Goal: Task Accomplishment & Management: Complete application form

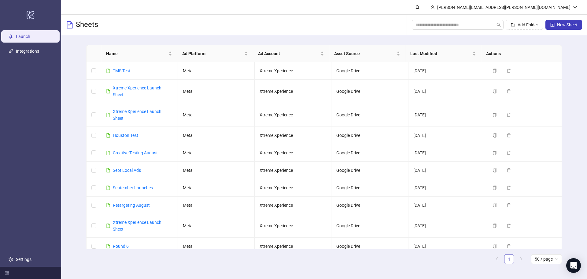
click at [30, 35] on link "Launch" at bounding box center [23, 36] width 14 height 5
click at [555, 21] on span "Logout" at bounding box center [562, 21] width 29 height 7
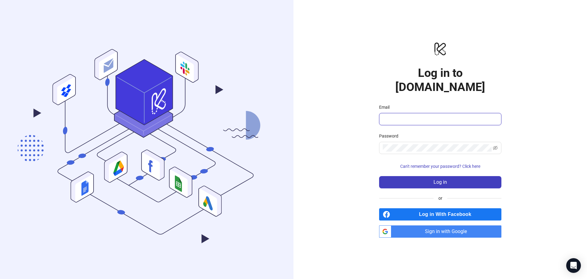
type input "**********"
click at [445, 179] on span "Log in" at bounding box center [440, 182] width 13 height 6
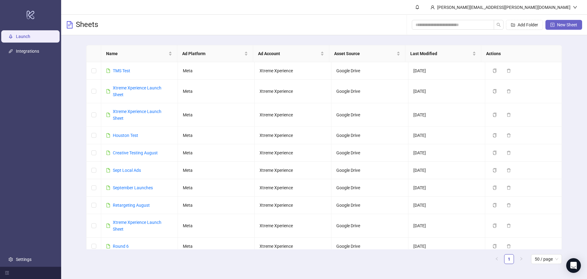
click at [562, 26] on span "New Sheet" at bounding box center [567, 24] width 20 height 5
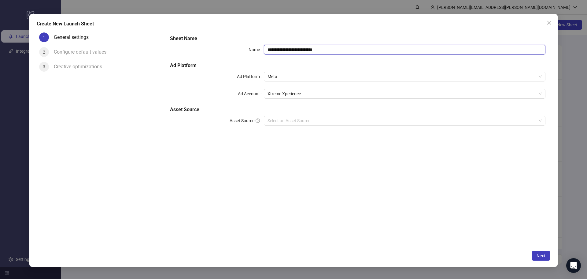
click at [321, 50] on input "**********" at bounding box center [405, 50] width 282 height 10
type input "********"
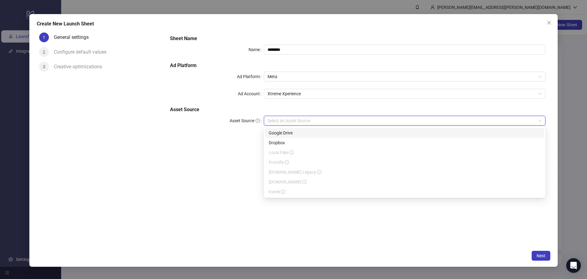
click at [315, 119] on input "Asset Source" at bounding box center [402, 120] width 269 height 9
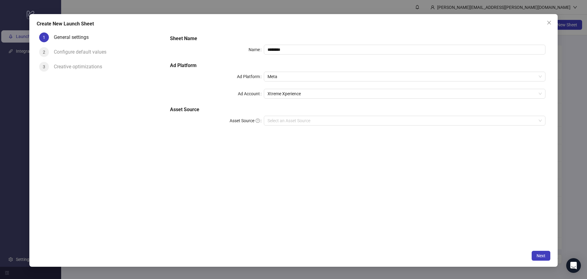
click at [552, 260] on div "Create New Launch Sheet 1 General settings 2 Configure default values 3 Creativ…" at bounding box center [293, 140] width 529 height 253
click at [538, 250] on div "Create New Launch Sheet 1 General settings 2 Configure default values 3 Creativ…" at bounding box center [293, 140] width 529 height 253
click at [541, 253] on span "Next" at bounding box center [541, 255] width 9 height 5
click at [360, 119] on input "Asset Source" at bounding box center [402, 120] width 269 height 9
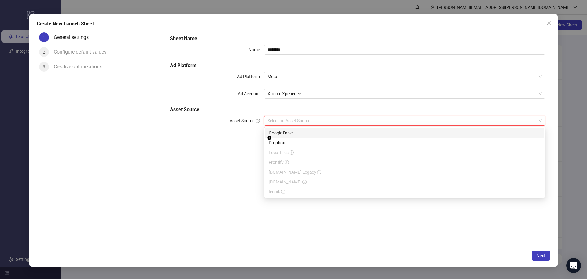
click at [325, 131] on div "Google Drive" at bounding box center [405, 132] width 272 height 7
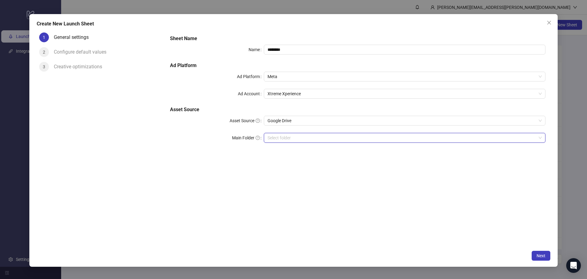
click at [323, 141] on input "Main Folder" at bounding box center [402, 137] width 269 height 9
click at [544, 253] on span "Next" at bounding box center [541, 255] width 9 height 5
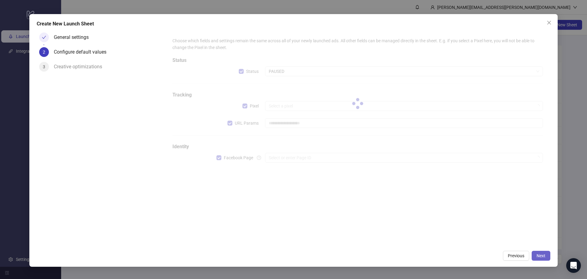
type input "**********"
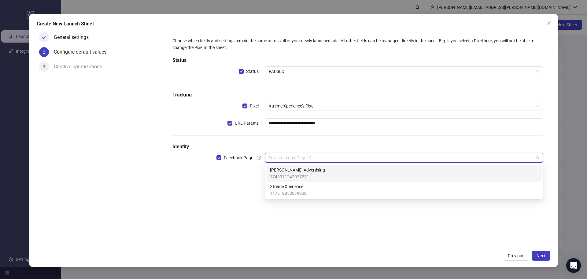
click at [303, 156] on input "search" at bounding box center [401, 157] width 265 height 9
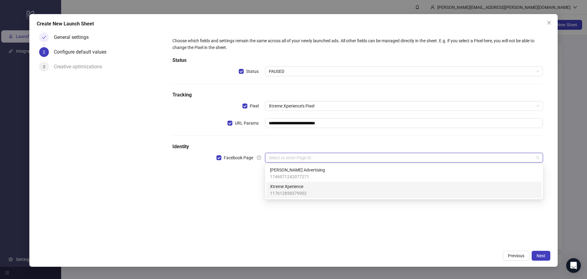
click at [295, 187] on span "Xtreme Xperience" at bounding box center [288, 186] width 37 height 7
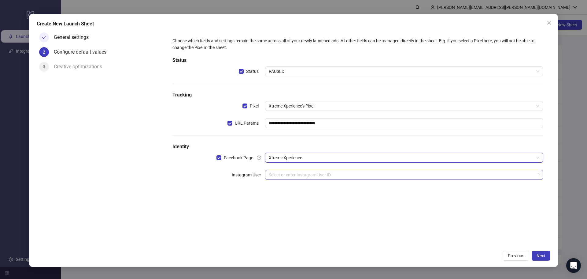
click at [291, 178] on input "search" at bounding box center [401, 174] width 265 height 9
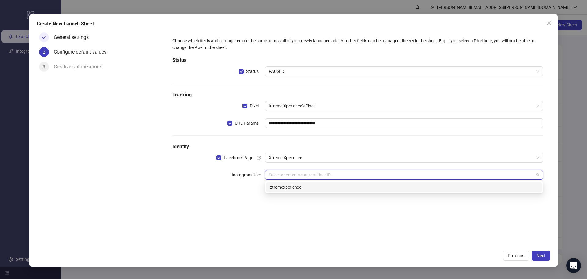
click at [288, 189] on div "xtremexperience" at bounding box center [404, 187] width 268 height 7
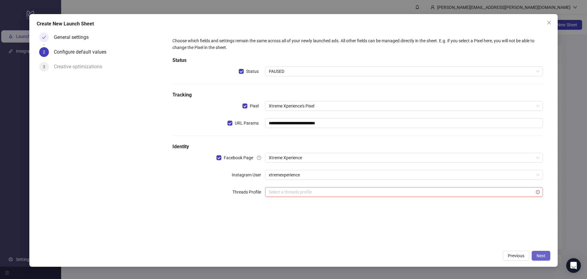
click at [540, 254] on span "Next" at bounding box center [541, 255] width 9 height 5
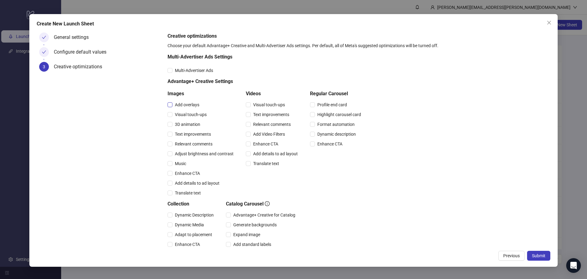
click at [194, 103] on span "Add overlays" at bounding box center [187, 104] width 29 height 7
click at [193, 116] on span "Visual touch-ups" at bounding box center [191, 114] width 37 height 7
click at [193, 122] on span "3D animation" at bounding box center [188, 124] width 30 height 7
click at [193, 130] on div "Text improvements" at bounding box center [202, 134] width 69 height 10
click at [193, 132] on span "Text improvements" at bounding box center [193, 134] width 41 height 7
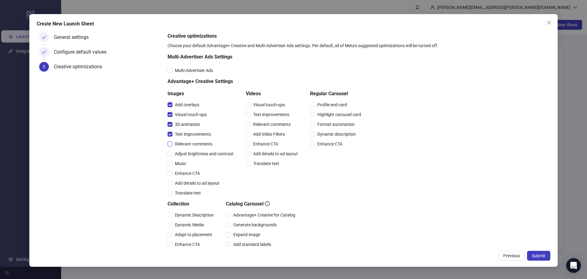
click at [192, 140] on span "Relevant comments" at bounding box center [194, 143] width 43 height 7
click at [193, 151] on span "Adjust brightness and contrast" at bounding box center [205, 153] width 64 height 7
click at [182, 162] on span "Music" at bounding box center [181, 163] width 16 height 7
click at [183, 173] on span "Enhance CTA" at bounding box center [188, 173] width 30 height 7
drag, startPoint x: 185, startPoint y: 183, endPoint x: 186, endPoint y: 190, distance: 7.1
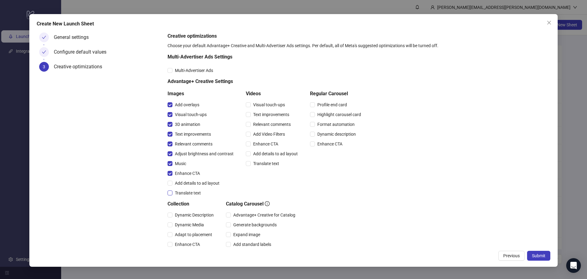
click at [185, 184] on span "Add details to ad layout" at bounding box center [198, 183] width 50 height 7
click at [251, 108] on div "Visual touch-ups" at bounding box center [273, 105] width 54 height 10
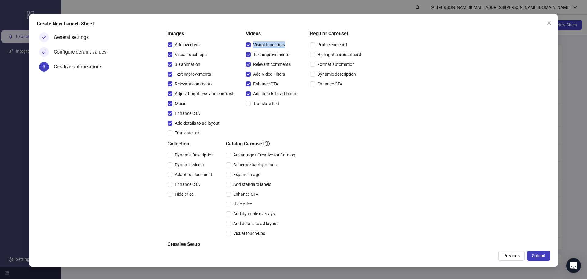
scroll to position [95, 0]
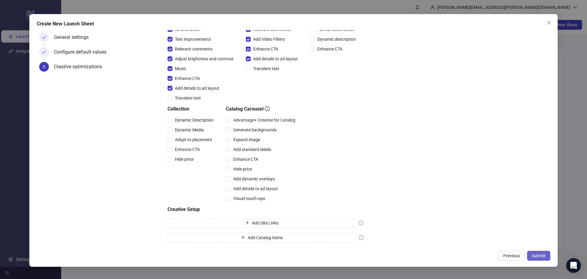
click at [534, 253] on span "Submit" at bounding box center [538, 255] width 13 height 5
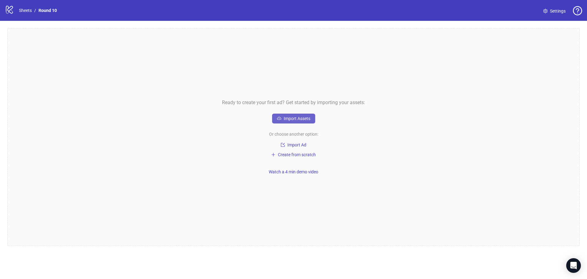
click at [302, 115] on button "Import Assets" at bounding box center [293, 118] width 43 height 10
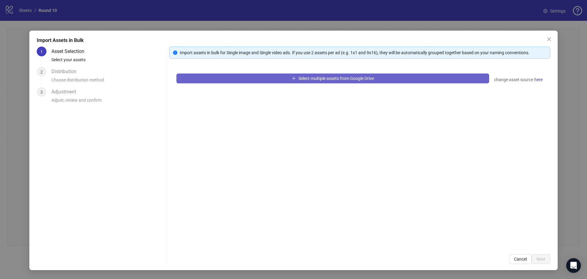
click at [302, 80] on span "Select multiple assets from Google Drive" at bounding box center [337, 78] width 76 height 5
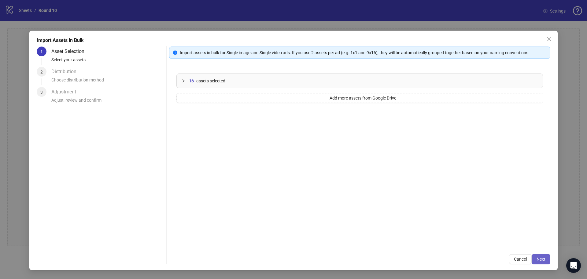
click at [544, 258] on span "Next" at bounding box center [541, 258] width 9 height 5
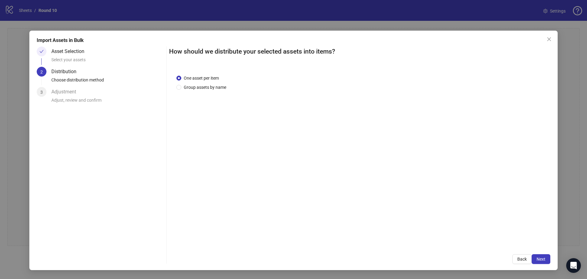
click at [551, 257] on div "Import Assets in Bulk Asset Selection Select your assets 2 Distribution Choose …" at bounding box center [293, 150] width 529 height 239
click at [547, 259] on button "Next" at bounding box center [541, 259] width 19 height 10
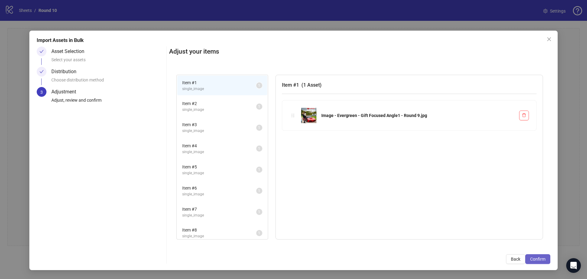
click at [544, 254] on button "Confirm" at bounding box center [537, 259] width 25 height 10
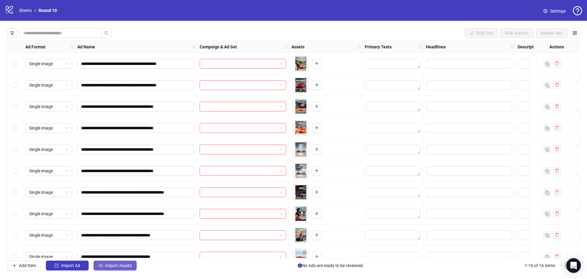
click at [106, 267] on span "Import Assets" at bounding box center [118, 265] width 27 height 5
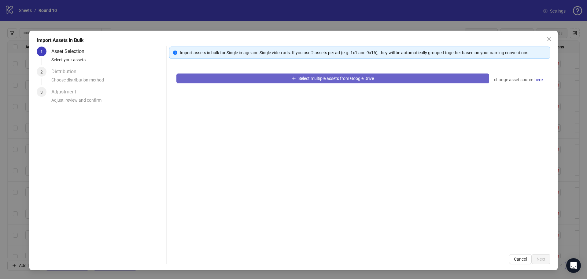
click at [299, 79] on span "Select multiple assets from Google Drive" at bounding box center [337, 78] width 76 height 5
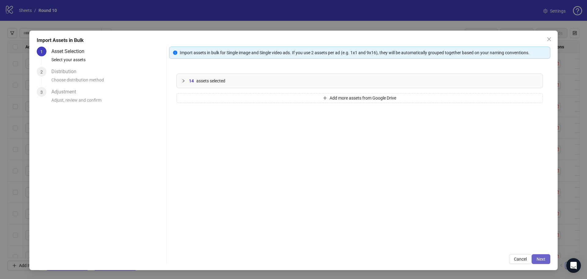
click at [537, 258] on span "Next" at bounding box center [541, 258] width 9 height 5
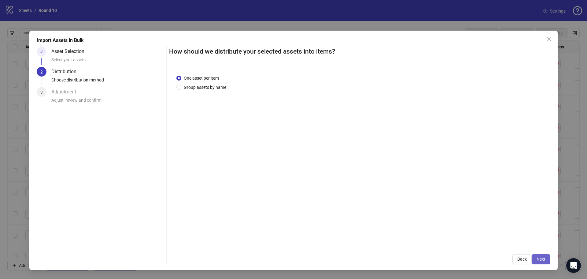
click at [538, 255] on button "Next" at bounding box center [541, 259] width 19 height 10
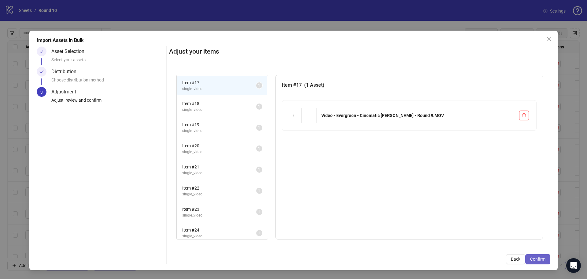
click at [536, 256] on span "Confirm" at bounding box center [537, 258] width 15 height 5
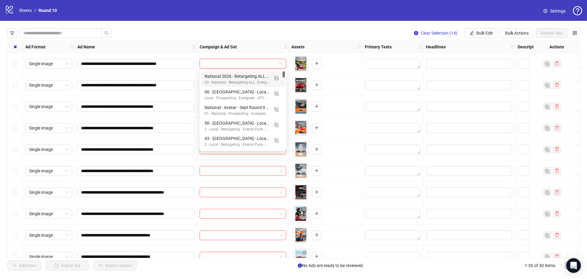
click at [243, 61] on input "search" at bounding box center [240, 63] width 74 height 9
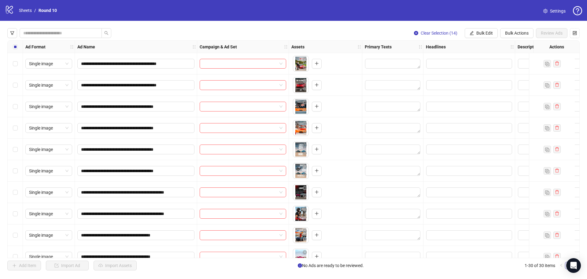
click at [176, 32] on div "Clear Selection (14) Bulk Edit Bulk Actions Review Ads" at bounding box center [293, 33] width 573 height 10
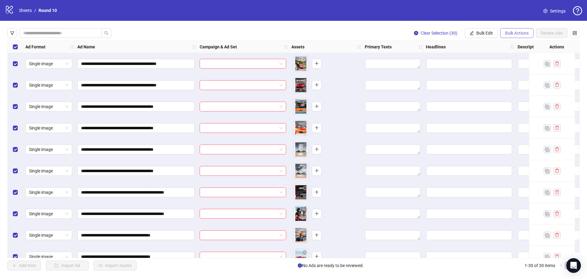
click at [511, 33] on span "Bulk Actions" at bounding box center [517, 33] width 24 height 5
click at [516, 44] on span "Delete" at bounding box center [526, 45] width 42 height 7
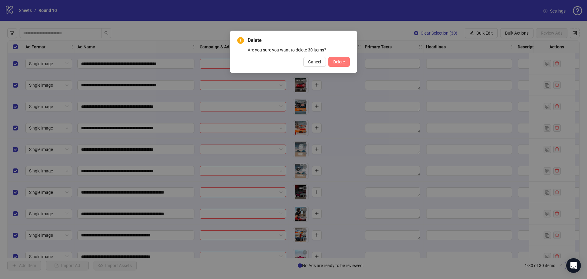
click at [334, 60] on span "Delete" at bounding box center [339, 61] width 12 height 5
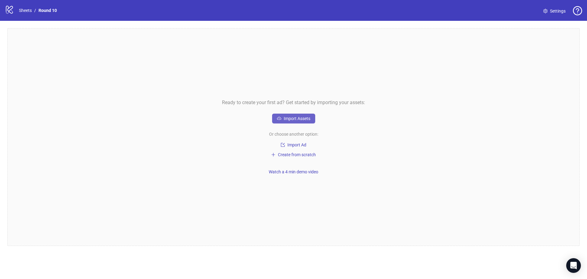
click at [311, 117] on button "Import Assets" at bounding box center [293, 118] width 43 height 10
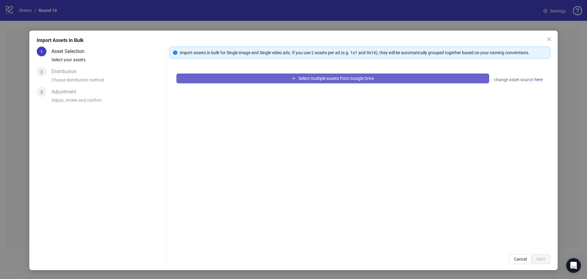
click at [274, 83] on button "Select multiple assets from Google Drive" at bounding box center [332, 78] width 313 height 10
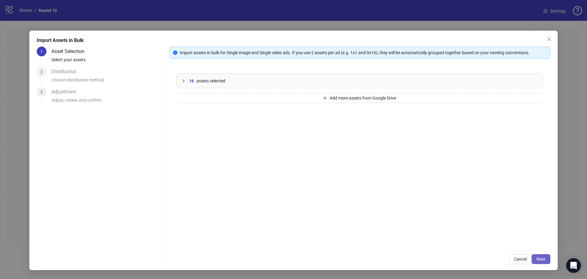
click at [544, 260] on span "Next" at bounding box center [541, 258] width 9 height 5
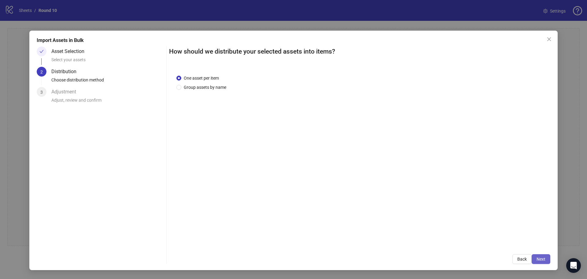
click at [537, 257] on span "Next" at bounding box center [541, 258] width 9 height 5
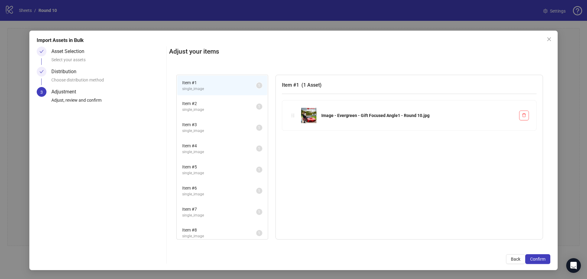
click at [537, 257] on span "Confirm" at bounding box center [537, 258] width 15 height 5
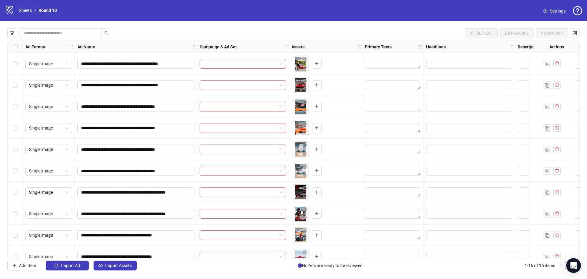
click at [128, 271] on div "**********" at bounding box center [293, 149] width 587 height 257
click at [128, 268] on span "Import Assets" at bounding box center [118, 265] width 27 height 5
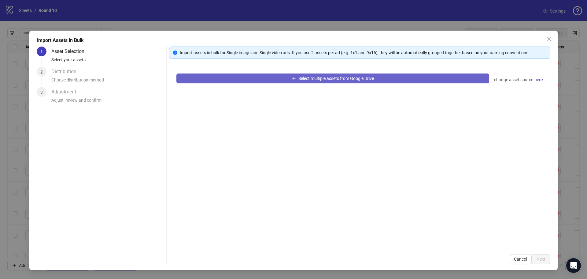
click at [292, 79] on icon "plus" at bounding box center [294, 78] width 4 height 4
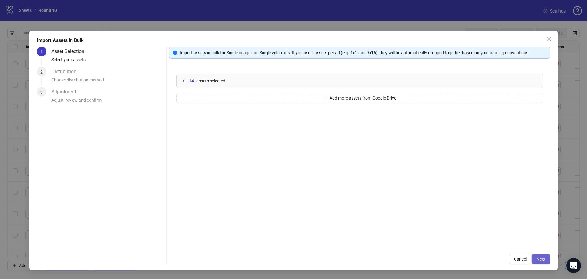
click at [543, 259] on span "Next" at bounding box center [541, 258] width 9 height 5
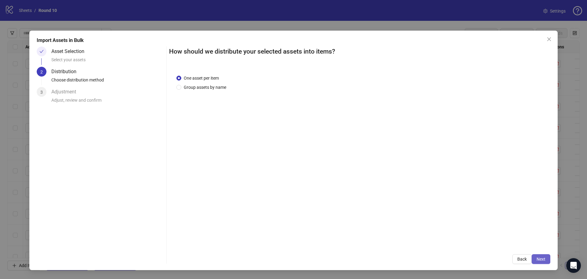
click at [542, 257] on span "Next" at bounding box center [541, 258] width 9 height 5
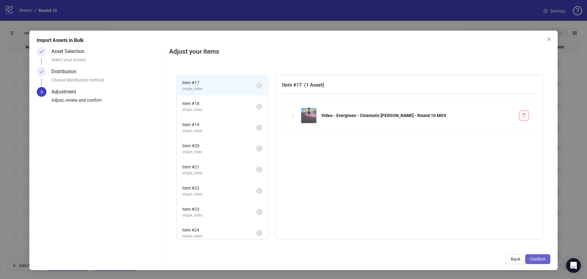
click at [535, 259] on span "Confirm" at bounding box center [537, 258] width 15 height 5
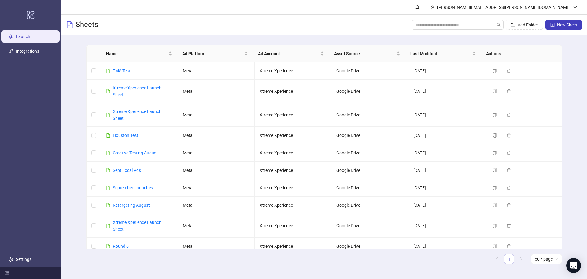
click at [580, 91] on div "Name Ad Platform Ad Account Asset Source Last Modified Actions TMS Test Meta Xt…" at bounding box center [324, 156] width 526 height 243
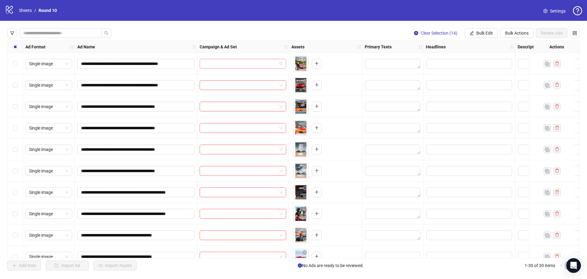
click at [240, 63] on input "search" at bounding box center [240, 63] width 74 height 9
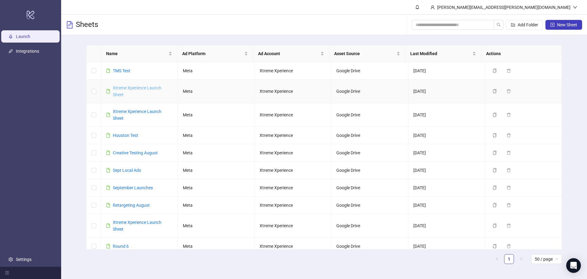
click at [120, 92] on link "Xtreme Xperience Launch Sheet" at bounding box center [137, 91] width 49 height 12
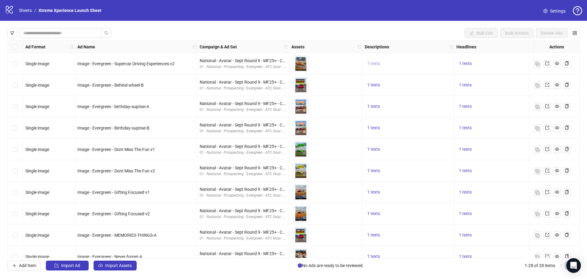
click at [372, 63] on span "1 texts" at bounding box center [373, 63] width 13 height 5
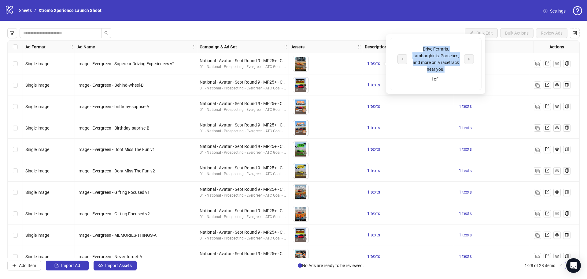
drag, startPoint x: 446, startPoint y: 70, endPoint x: 420, endPoint y: 46, distance: 35.5
click at [420, 46] on div "Drive Ferraris, Lamborghinis, Porsches, and more on a racetrack near you." at bounding box center [435, 59] width 51 height 27
copy div "Drive Ferraris, Lamborghinis, Porsches, and more on a racetrack near you."
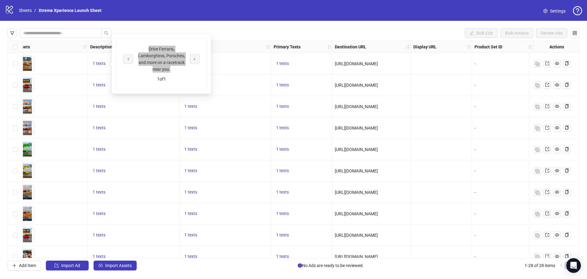
scroll to position [0, 275]
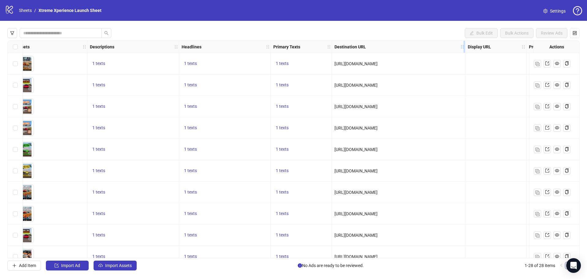
drag, startPoint x: 410, startPoint y: 44, endPoint x: 469, endPoint y: 44, distance: 58.7
click at [465, 44] on div "Resize Destination URL column" at bounding box center [465, 47] width 2 height 12
click at [378, 65] on span "https://go.thextremexperience.com/bucketlist/" at bounding box center [356, 63] width 43 height 5
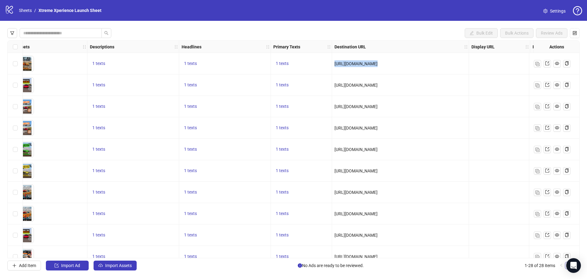
copy span "https://go.thextremexperience.com/bucketlist/"
click at [93, 63] on span "1 texts" at bounding box center [98, 63] width 13 height 5
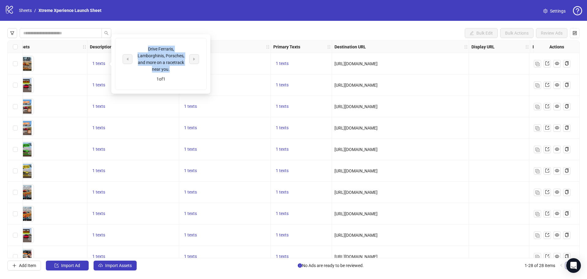
drag, startPoint x: 162, startPoint y: 70, endPoint x: 136, endPoint y: 46, distance: 35.1
click at [136, 46] on div "Drive Ferraris, Lamborghinis, Porsches, and more on a racetrack near you." at bounding box center [161, 59] width 51 height 27
click at [249, 65] on div "1 texts" at bounding box center [225, 63] width 87 height 7
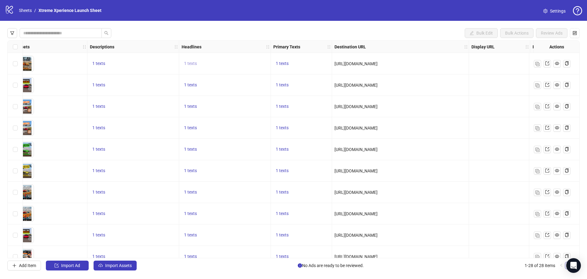
click at [191, 63] on span "1 texts" at bounding box center [190, 63] width 13 height 5
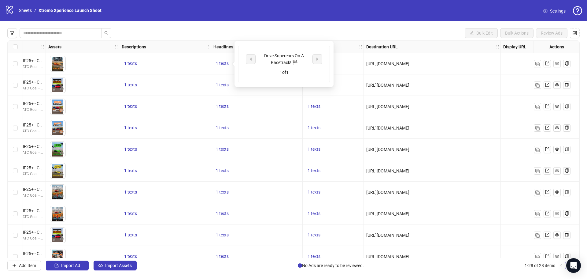
scroll to position [0, 244]
click at [348, 80] on div "1 texts" at bounding box center [332, 84] width 61 height 21
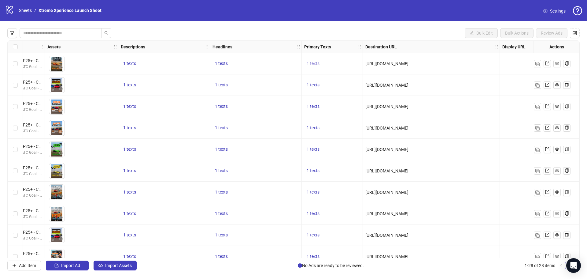
click at [311, 63] on span "1 texts" at bounding box center [313, 63] width 13 height 5
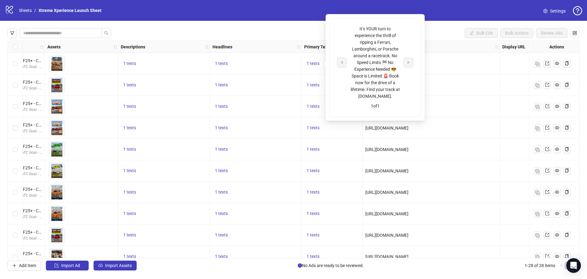
drag, startPoint x: 404, startPoint y: 89, endPoint x: 343, endPoint y: 30, distance: 84.6
click at [343, 30] on div "It’s YOUR turn to experience the thrill of ripping a Ferrari, Lamborghini, or P…" at bounding box center [375, 62] width 76 height 74
click at [368, 48] on div "It’s YOUR turn to experience the thrill of ripping a Ferrari, Lamborghini, or P…" at bounding box center [375, 62] width 51 height 74
click at [279, 65] on div "1 texts" at bounding box center [256, 63] width 87 height 7
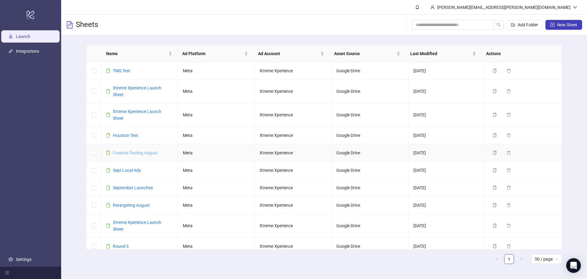
click at [137, 154] on link "Creative Testing August" at bounding box center [135, 152] width 45 height 5
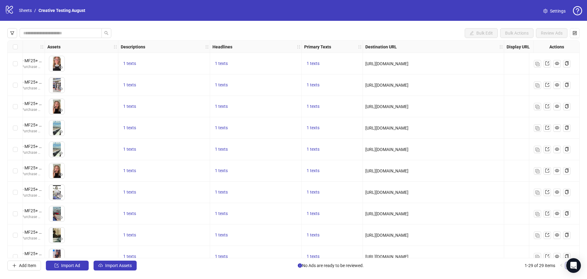
scroll to position [0, 244]
click at [310, 62] on span "1 texts" at bounding box center [312, 63] width 13 height 5
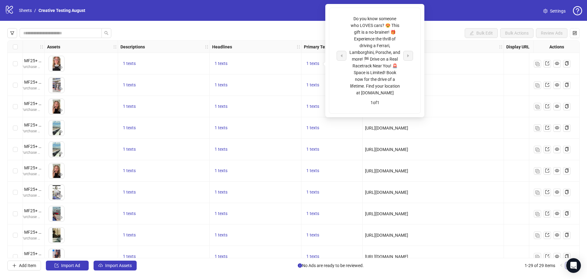
click at [310, 62] on span "1 texts" at bounding box center [312, 63] width 13 height 5
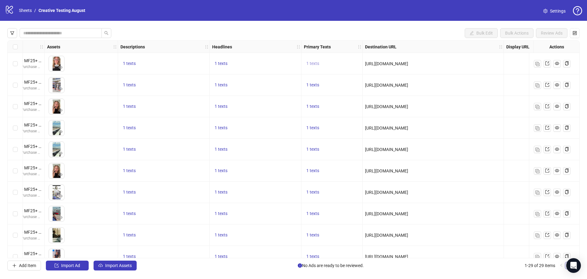
click at [317, 63] on span "1 texts" at bounding box center [312, 63] width 13 height 5
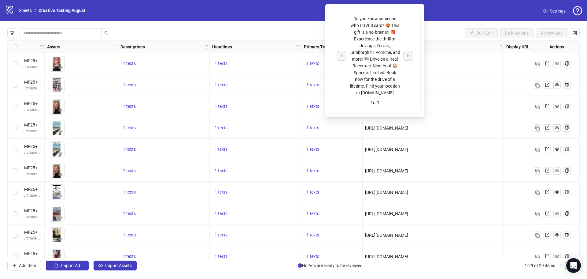
drag, startPoint x: 401, startPoint y: 101, endPoint x: 342, endPoint y: 15, distance: 104.0
click at [342, 15] on div "Do you know someone who LOVES cars? 😍 This gift is a no-brainer! 🎁 Experience t…" at bounding box center [374, 60] width 91 height 105
copy div "Do you know someone who LOVES cars? 😍 This gift is a no-brainer! 🎁 Experience t…"
click at [469, 92] on div "https://XtremeXperience.com/Drive-Supercars" at bounding box center [433, 84] width 141 height 21
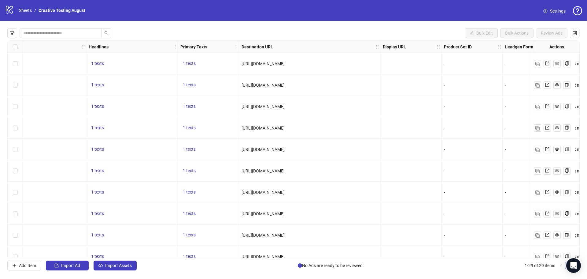
scroll to position [0, 367]
click at [98, 61] on span "1 texts" at bounding box center [98, 63] width 13 height 5
drag, startPoint x: 181, startPoint y: 62, endPoint x: 135, endPoint y: 54, distance: 46.9
click at [135, 54] on div "🏁 Drive Supercars on a Racetrack Near You!" at bounding box center [160, 58] width 51 height 13
copy div "🏁 Drive Supercars on a Racetrack Near You!"
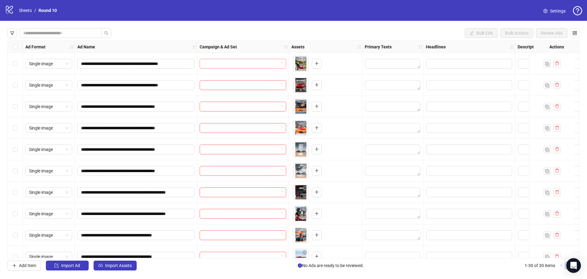
click at [212, 67] on input "search" at bounding box center [240, 63] width 74 height 9
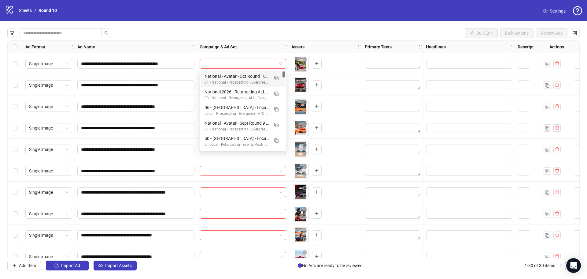
click at [213, 66] on input "search" at bounding box center [240, 63] width 74 height 9
type input "*****"
click at [225, 74] on div "National - Avatar - Oct Round 10 - MF25+ - CVR" at bounding box center [237, 76] width 65 height 7
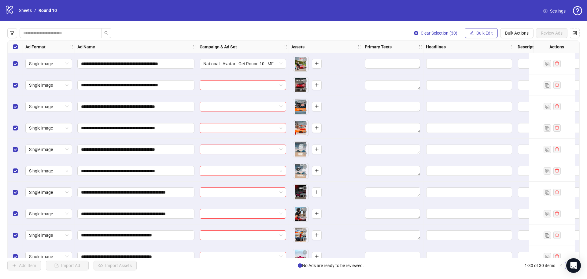
click at [485, 32] on span "Bulk Edit" at bounding box center [485, 33] width 17 height 5
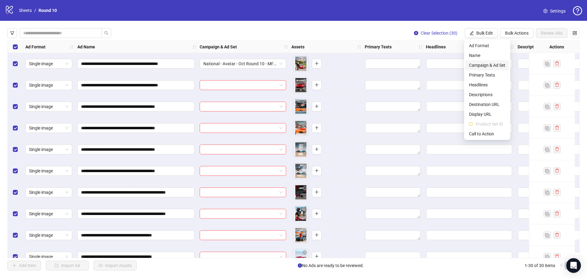
click at [483, 65] on span "Campaign & Ad Set" at bounding box center [487, 65] width 36 height 7
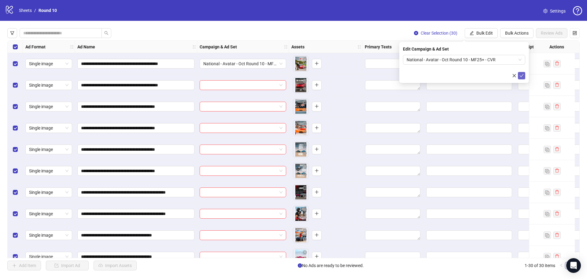
click at [521, 74] on icon "check" at bounding box center [522, 75] width 4 height 4
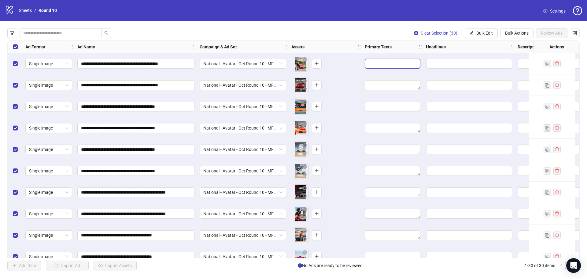
click at [382, 64] on textarea "Edit values" at bounding box center [392, 64] width 55 height 10
click at [391, 63] on textarea "Edit values" at bounding box center [392, 64] width 55 height 10
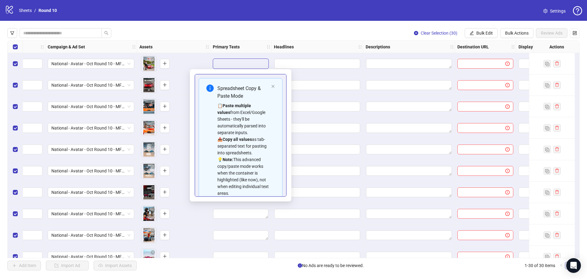
scroll to position [0, 153]
click at [480, 30] on button "Bulk Edit" at bounding box center [481, 33] width 33 height 10
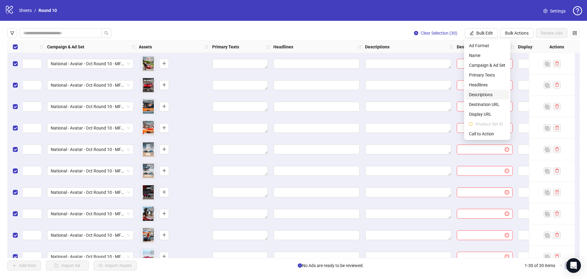
click at [496, 95] on span "Descriptions" at bounding box center [487, 94] width 36 height 7
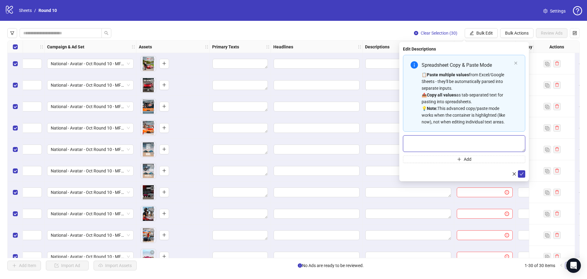
click at [470, 151] on textarea "Multi-text input container - paste or copy values" at bounding box center [464, 143] width 122 height 17
paste textarea "**********"
type textarea "**********"
click at [522, 176] on span "submit" at bounding box center [522, 173] width 4 height 5
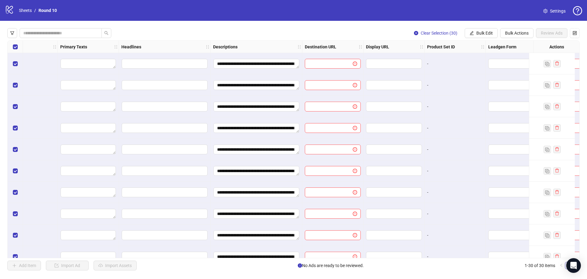
scroll to position [0, 305]
click at [322, 69] on span at bounding box center [332, 64] width 56 height 10
click at [323, 67] on span at bounding box center [332, 64] width 56 height 10
click at [472, 31] on icon "edit" at bounding box center [472, 33] width 4 height 4
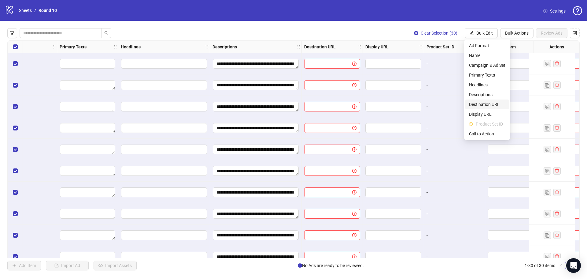
click at [477, 105] on span "Destination URL" at bounding box center [487, 104] width 36 height 7
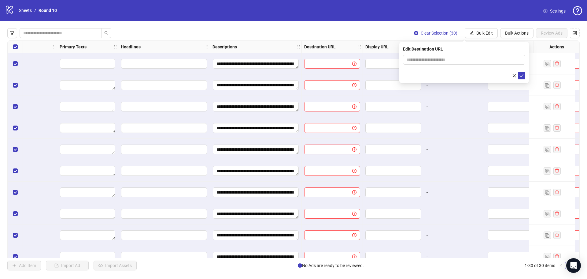
click at [418, 53] on div "Edit Destination URL" at bounding box center [464, 62] width 130 height 41
click at [423, 61] on input "text" at bounding box center [462, 59] width 110 height 7
paste input "**********"
type input "**********"
click at [522, 73] on icon "check" at bounding box center [522, 75] width 4 height 4
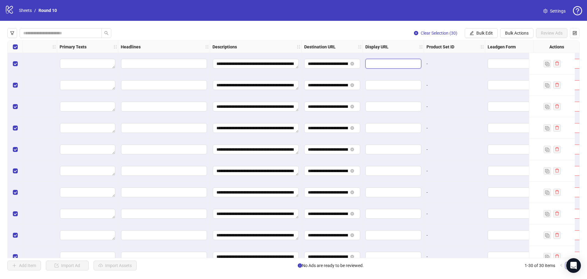
click at [384, 65] on input "text" at bounding box center [392, 63] width 47 height 7
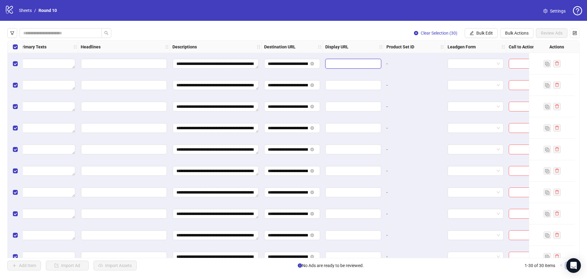
scroll to position [0, 372]
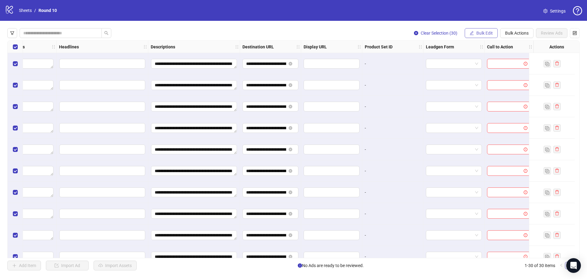
click at [477, 33] on span "Bulk Edit" at bounding box center [485, 33] width 17 height 5
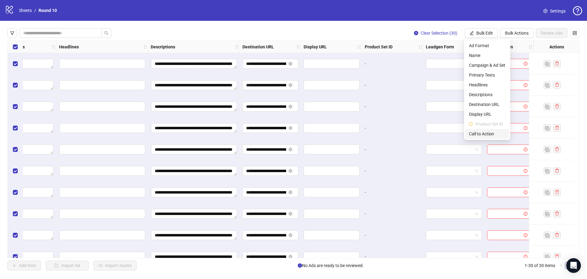
click at [482, 135] on span "Call to Action" at bounding box center [487, 133] width 36 height 7
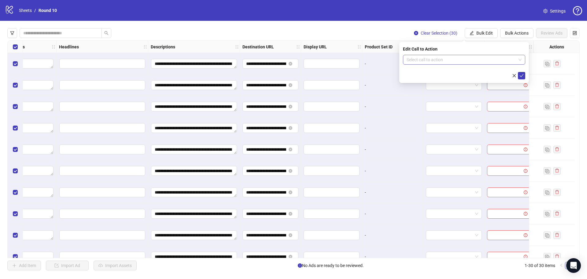
click at [445, 62] on input "search" at bounding box center [462, 59] width 110 height 9
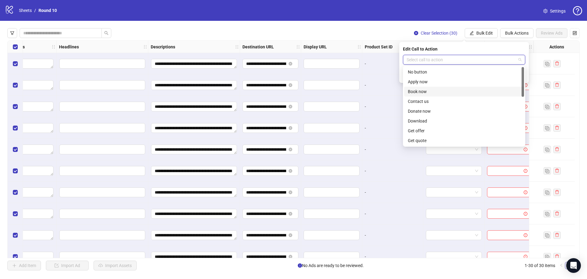
click at [426, 92] on div "Book now" at bounding box center [464, 91] width 113 height 7
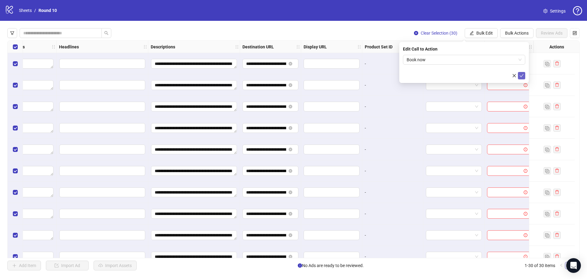
click at [522, 75] on icon "check" at bounding box center [522, 75] width 4 height 4
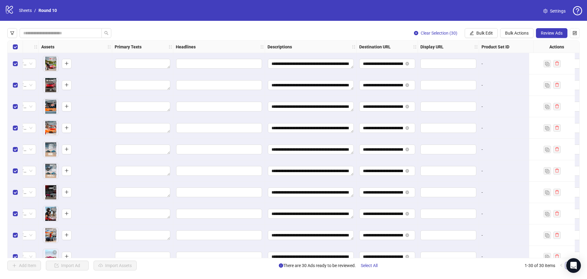
scroll to position [0, 250]
click at [136, 61] on textarea "Edit values" at bounding box center [143, 64] width 55 height 10
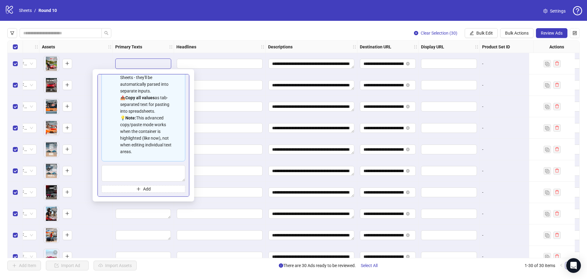
scroll to position [55, 0]
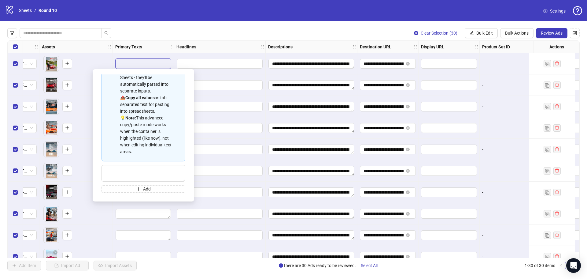
click at [147, 65] on textarea "Edit values" at bounding box center [143, 64] width 55 height 10
click at [154, 172] on textarea "Multi-text input container - paste or copy values" at bounding box center [144, 173] width 84 height 17
click at [481, 30] on button "Bulk Edit" at bounding box center [481, 33] width 33 height 10
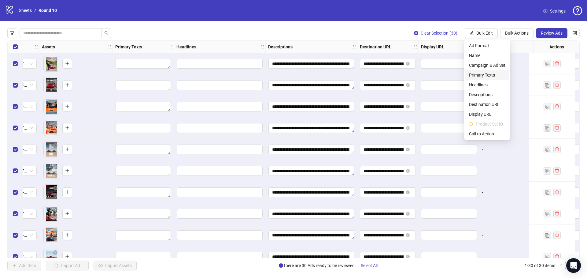
click at [480, 76] on span "Primary Texts" at bounding box center [487, 75] width 36 height 7
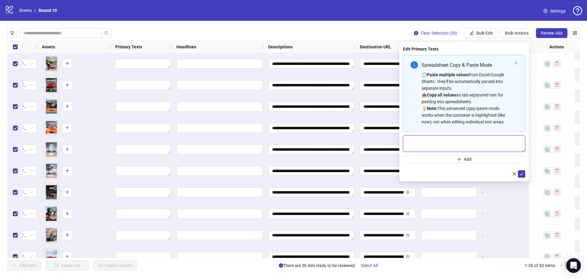
click at [425, 138] on textarea "Multi-text input container - paste or copy values" at bounding box center [464, 143] width 122 height 17
paste textarea "**********"
type textarea "**********"
click at [522, 172] on icon "check" at bounding box center [522, 174] width 4 height 4
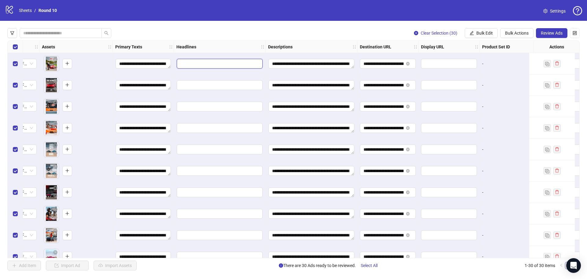
click at [229, 59] on input "Edit values" at bounding box center [220, 64] width 86 height 10
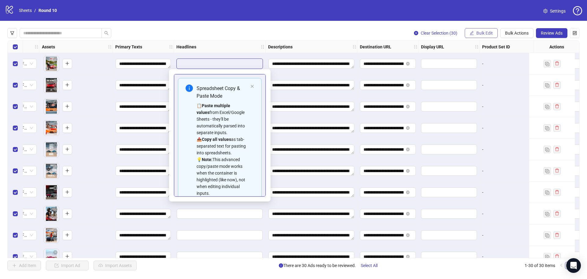
click at [481, 34] on span "Bulk Edit" at bounding box center [485, 33] width 17 height 5
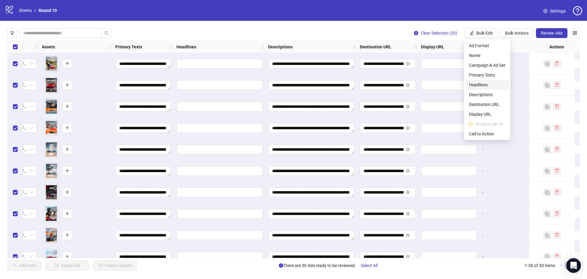
click at [476, 83] on span "Headlines" at bounding box center [487, 84] width 36 height 7
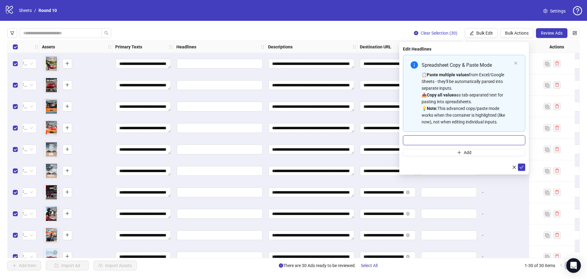
click at [432, 141] on input "Multi-input container - paste or copy values" at bounding box center [464, 140] width 122 height 10
paste input "**********"
drag, startPoint x: 411, startPoint y: 140, endPoint x: 400, endPoint y: 141, distance: 11.0
click at [400, 140] on div "**********" at bounding box center [464, 108] width 130 height 132
click at [503, 139] on input "**********" at bounding box center [464, 140] width 122 height 10
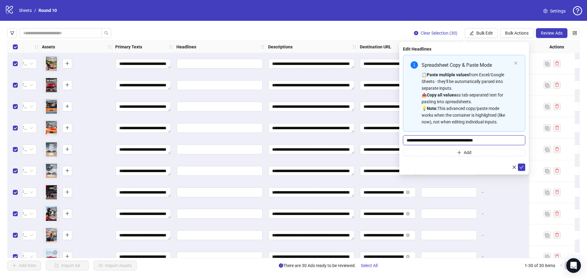
drag, startPoint x: 425, startPoint y: 143, endPoint x: 389, endPoint y: 143, distance: 36.4
click at [389, 143] on body "**********" at bounding box center [293, 139] width 587 height 279
type input "*"
paste input "**********"
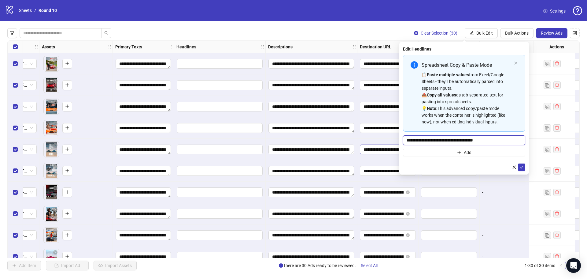
drag, startPoint x: 501, startPoint y: 141, endPoint x: 377, endPoint y: 144, distance: 124.2
click at [377, 144] on body "**********" at bounding box center [293, 139] width 587 height 279
click at [406, 139] on input "**********" at bounding box center [464, 140] width 122 height 10
click at [477, 138] on input "**********" at bounding box center [464, 140] width 122 height 10
type input "**********"
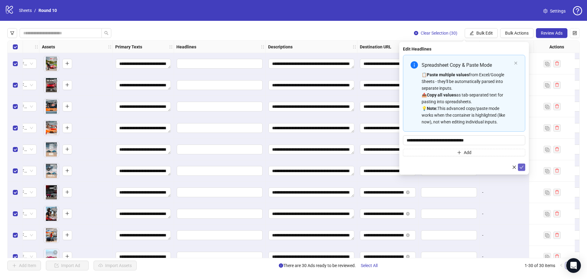
click at [520, 165] on icon "check" at bounding box center [522, 167] width 4 height 4
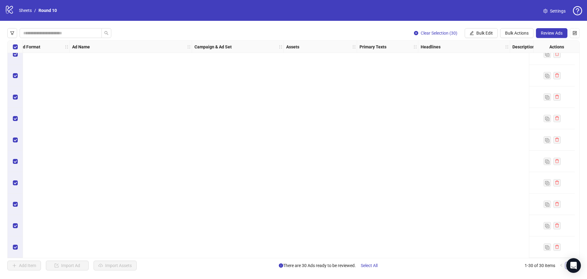
scroll to position [0, 5]
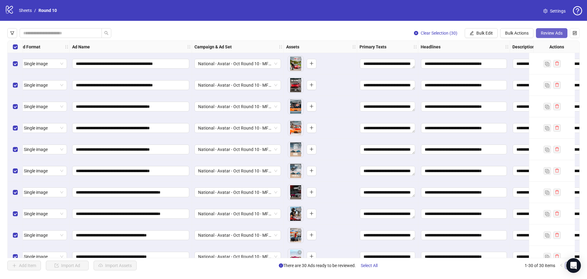
click at [559, 37] on button "Review Ads" at bounding box center [552, 33] width 32 height 10
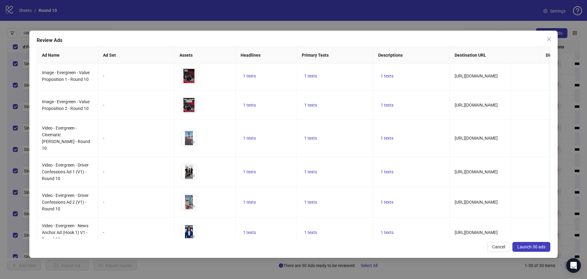
scroll to position [724, 0]
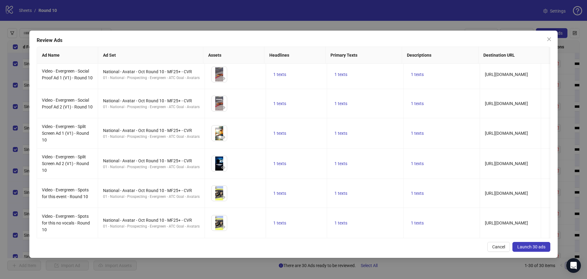
click at [534, 242] on button "Launch 30 ads" at bounding box center [532, 247] width 38 height 10
